Goal: Task Accomplishment & Management: Use online tool/utility

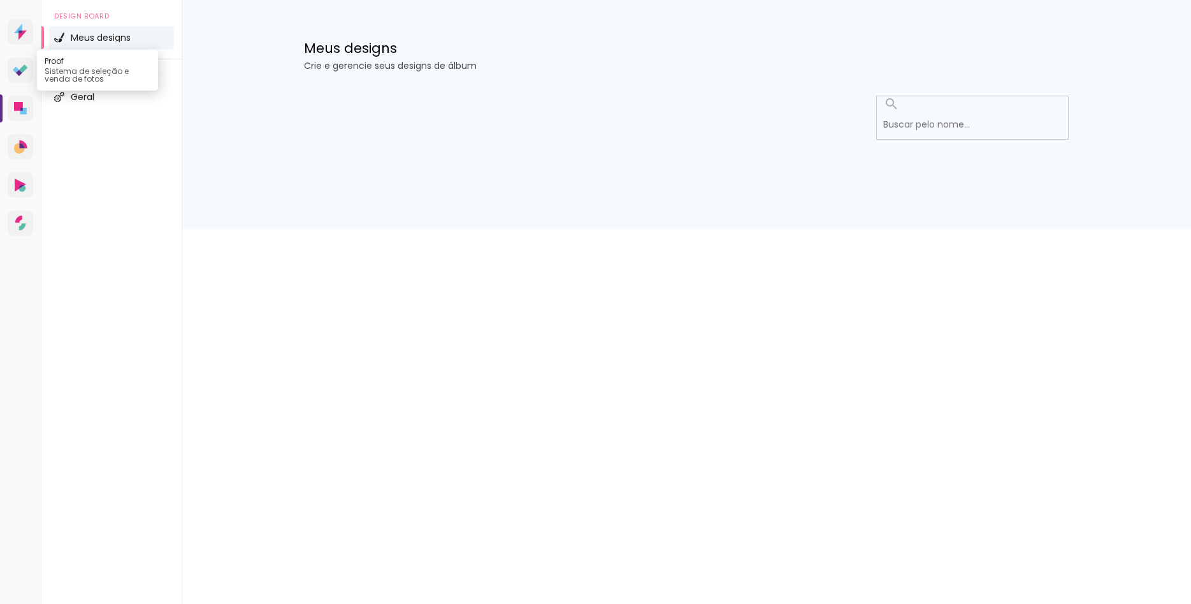
click at [16, 76] on icon at bounding box center [20, 70] width 15 height 12
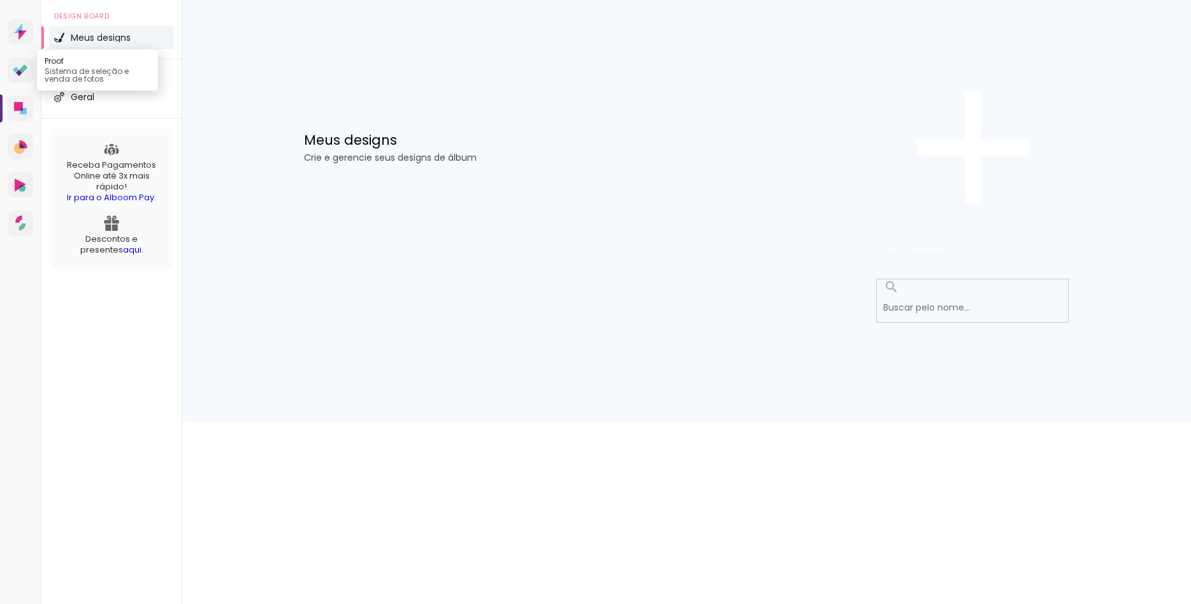
click at [27, 76] on icon at bounding box center [20, 70] width 15 height 12
